Goal: Register for event/course

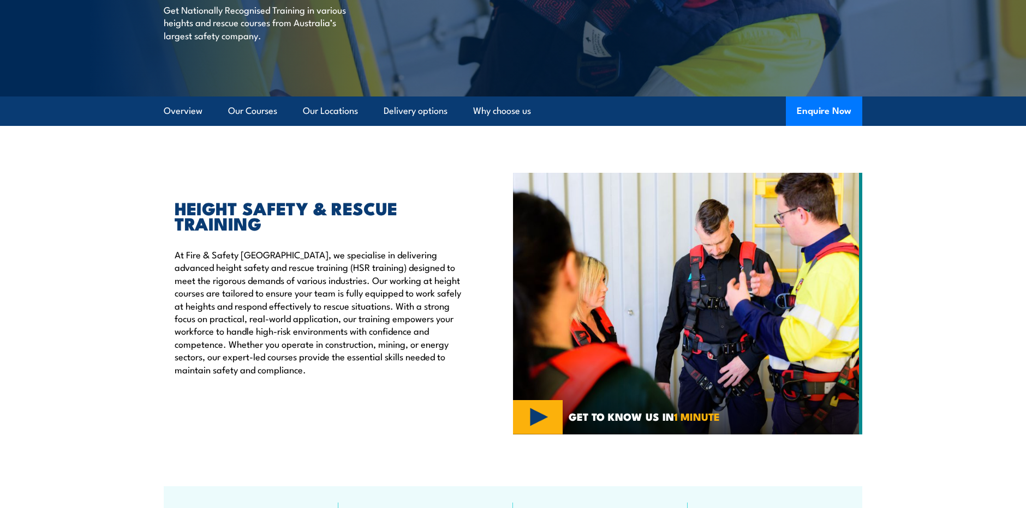
scroll to position [202, 0]
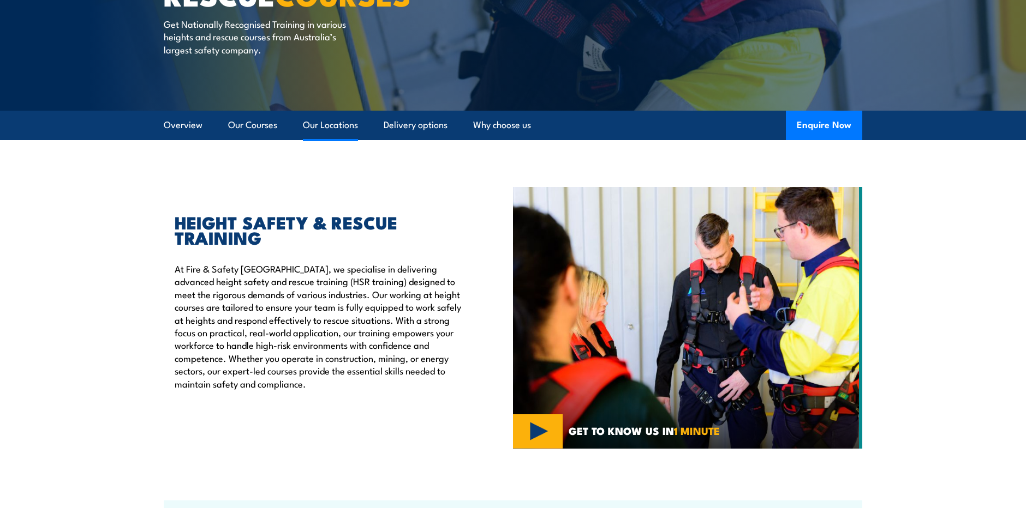
click at [340, 127] on link "Our Locations" at bounding box center [330, 125] width 55 height 29
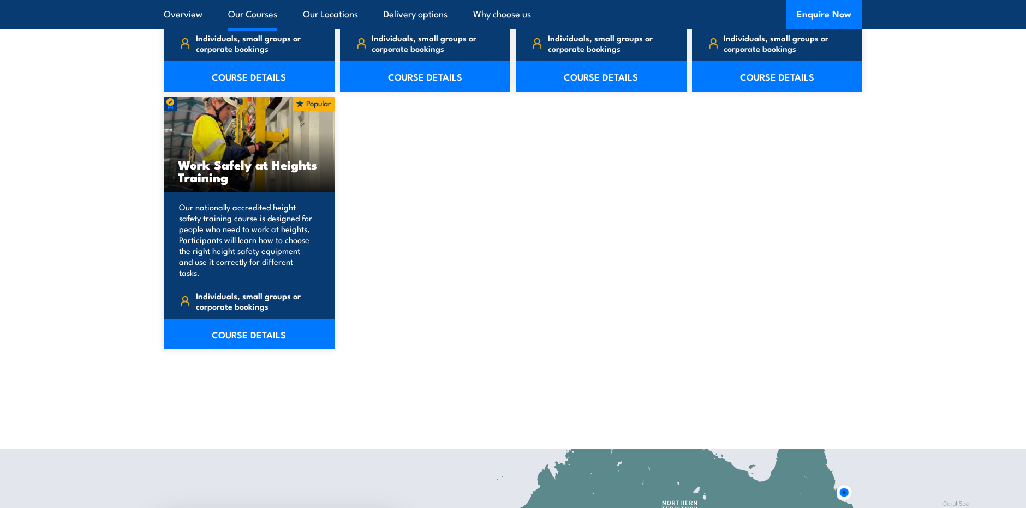
scroll to position [1393, 0]
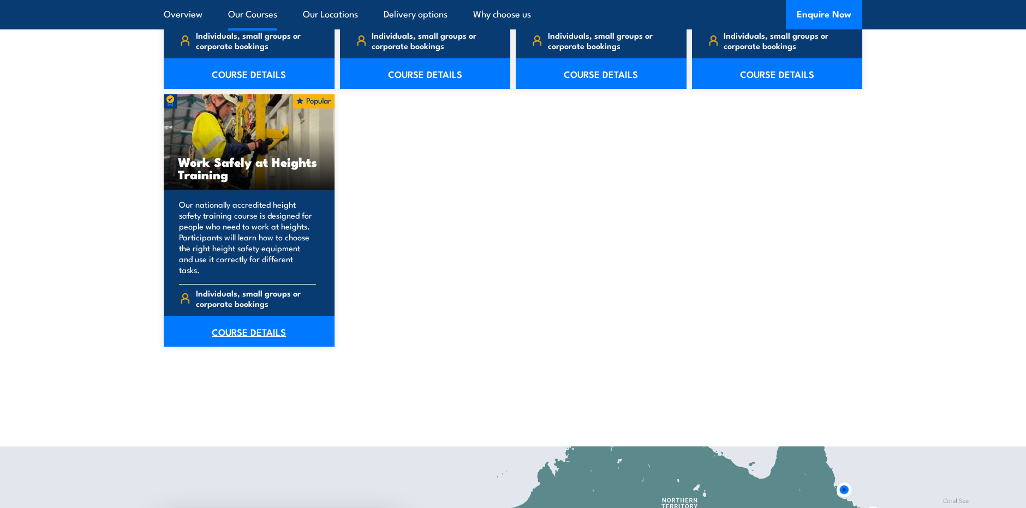
click at [249, 320] on link "COURSE DETAILS" at bounding box center [249, 331] width 171 height 31
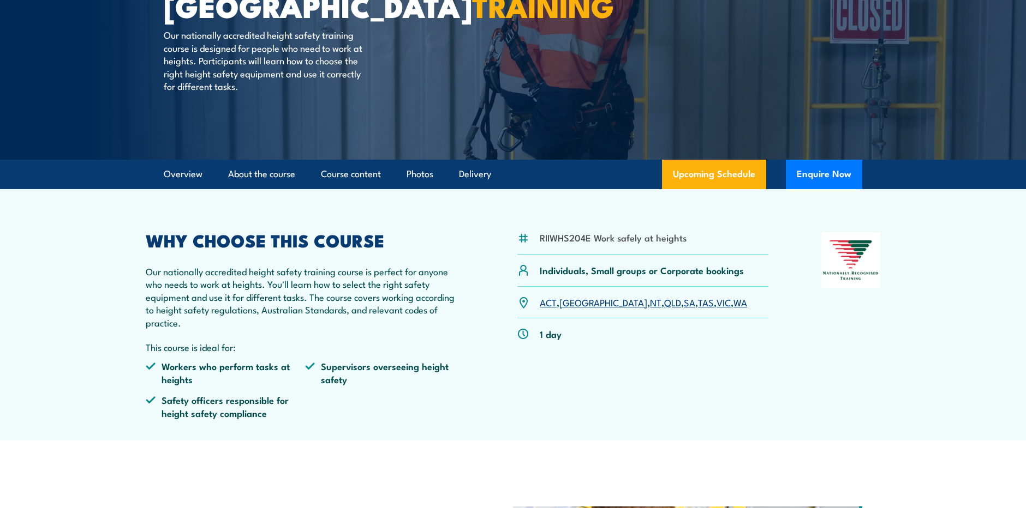
scroll to position [157, 0]
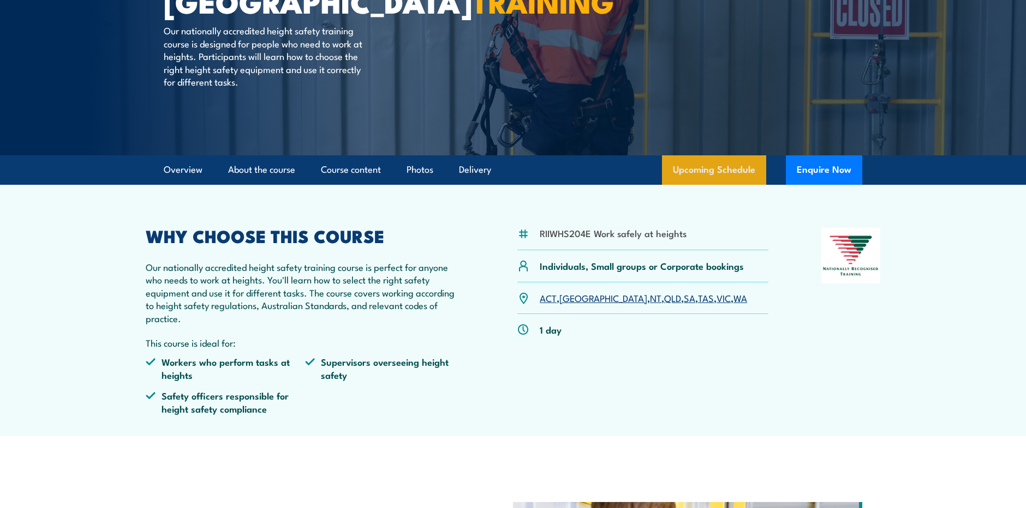
click at [710, 166] on link "Upcoming Schedule" at bounding box center [714, 169] width 104 height 29
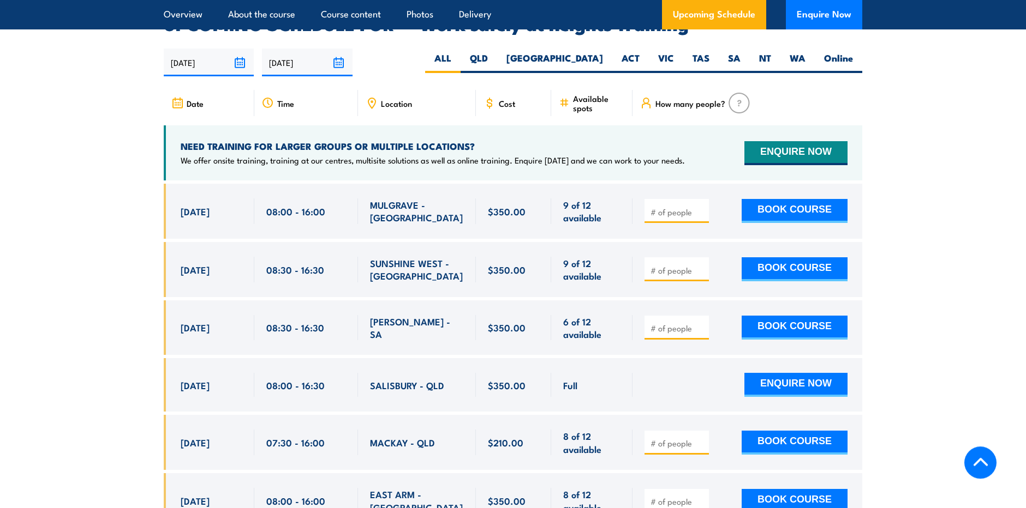
scroll to position [1520, 0]
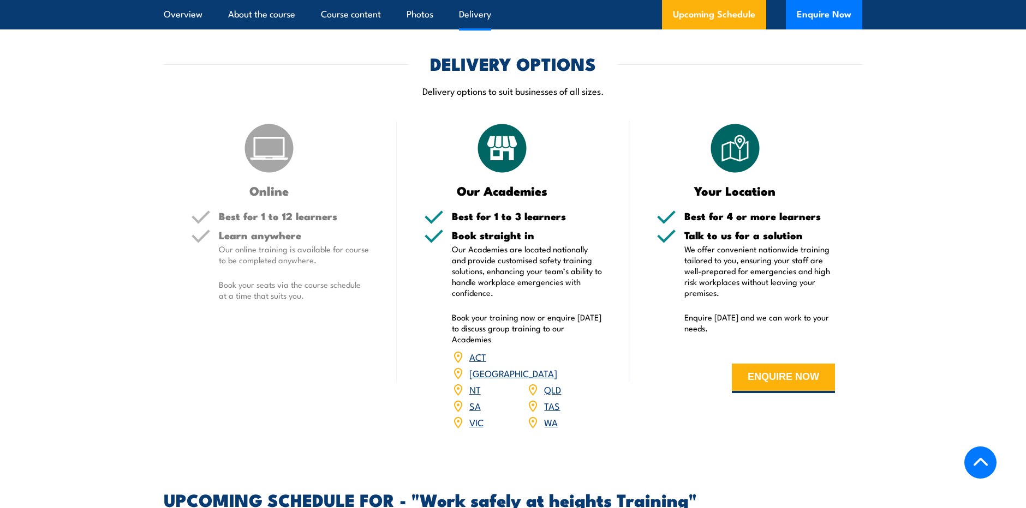
scroll to position [1262, 0]
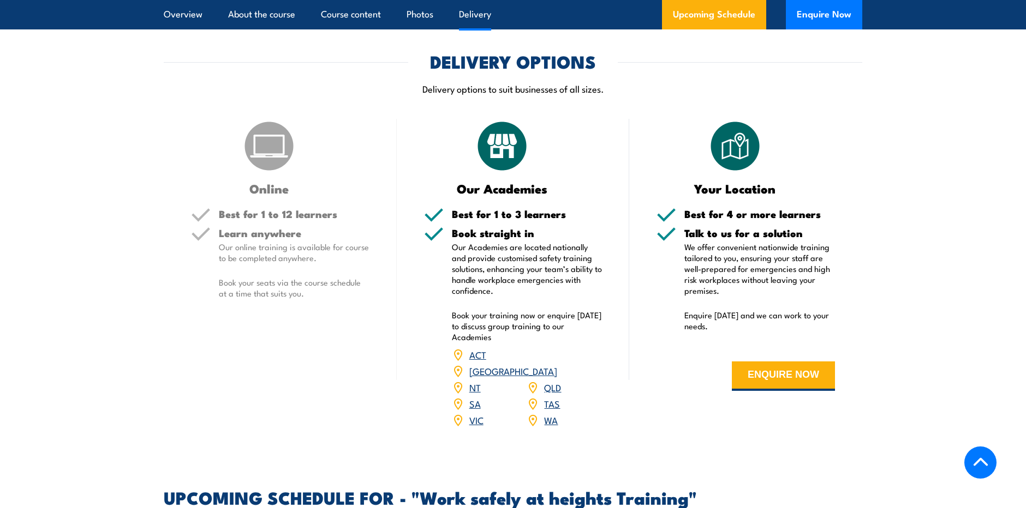
click at [470, 397] on link "SA" at bounding box center [474, 403] width 11 height 13
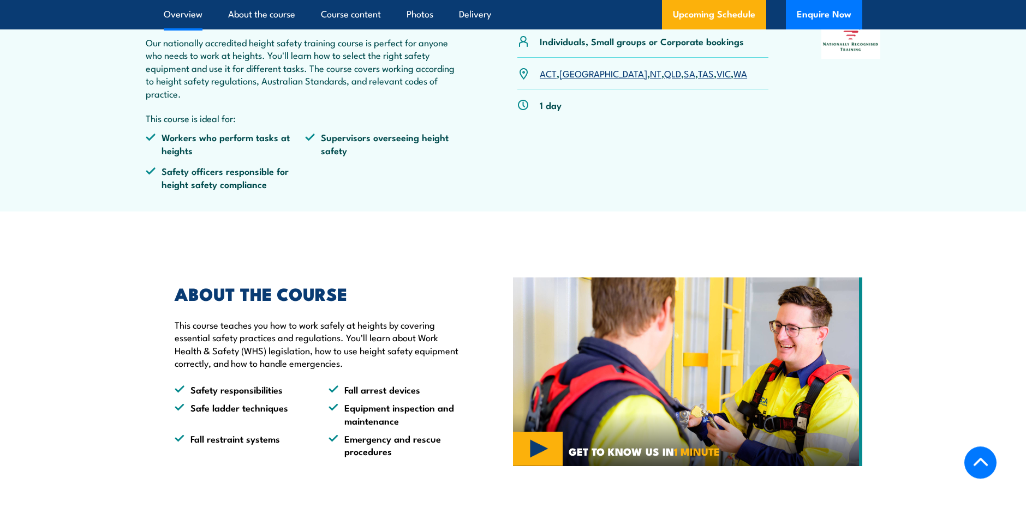
scroll to position [381, 0]
